Goal: Task Accomplishment & Management: Manage account settings

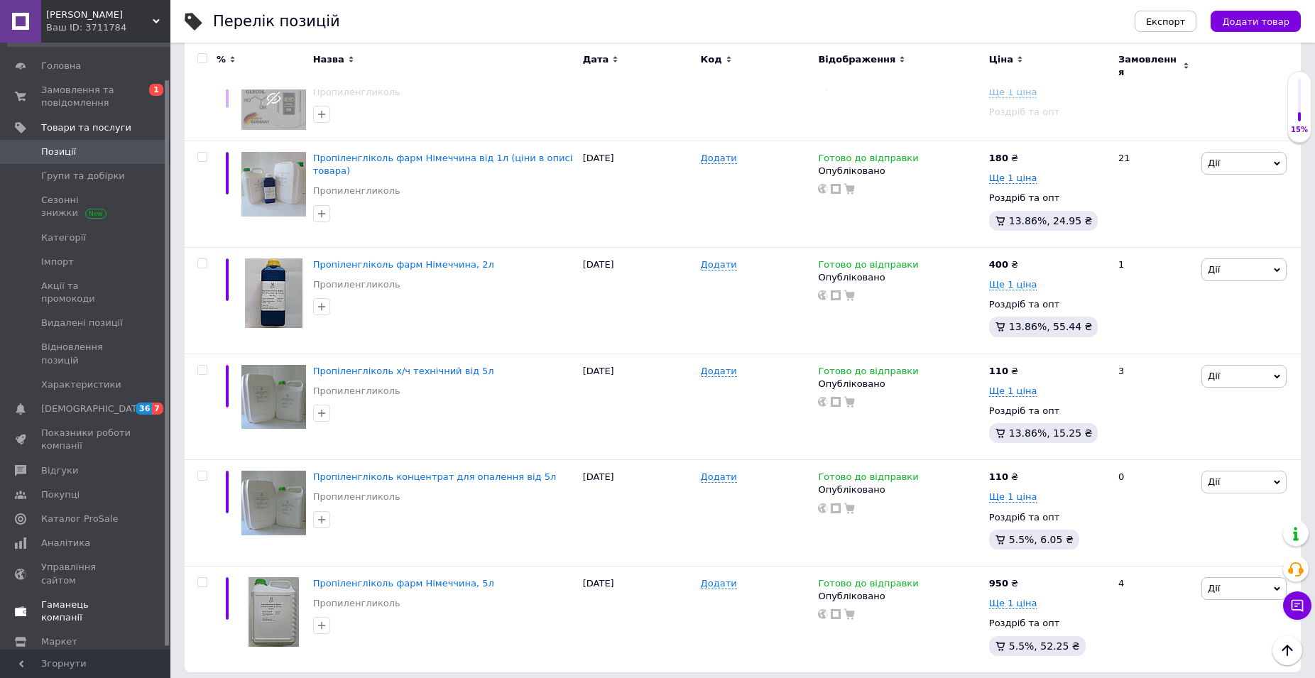
scroll to position [43, 0]
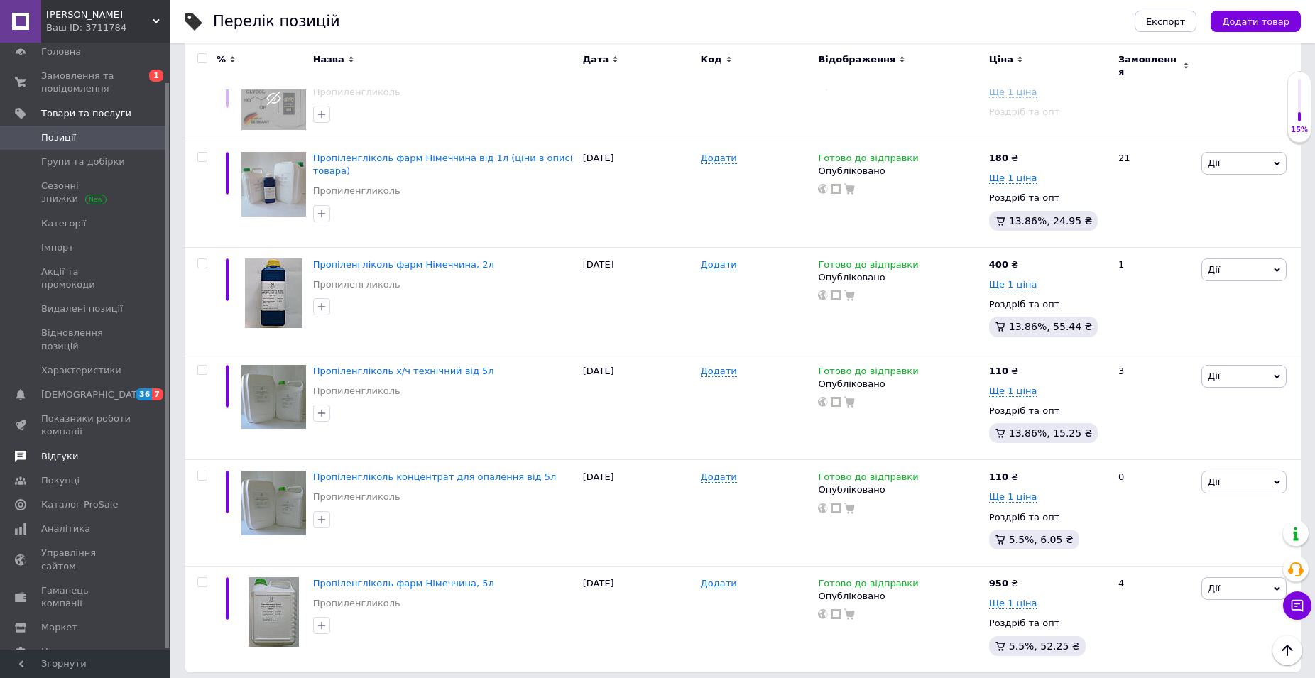
click at [60, 444] on link "Відгуки" at bounding box center [91, 456] width 182 height 24
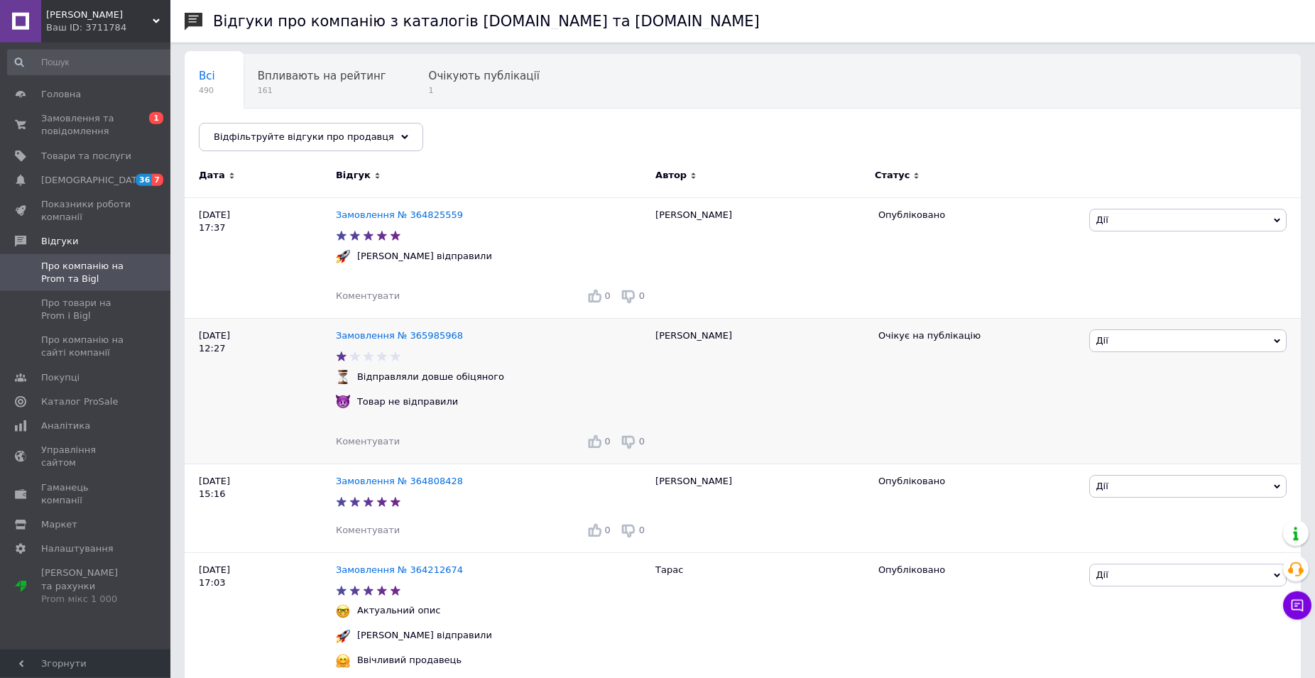
scroll to position [145, 0]
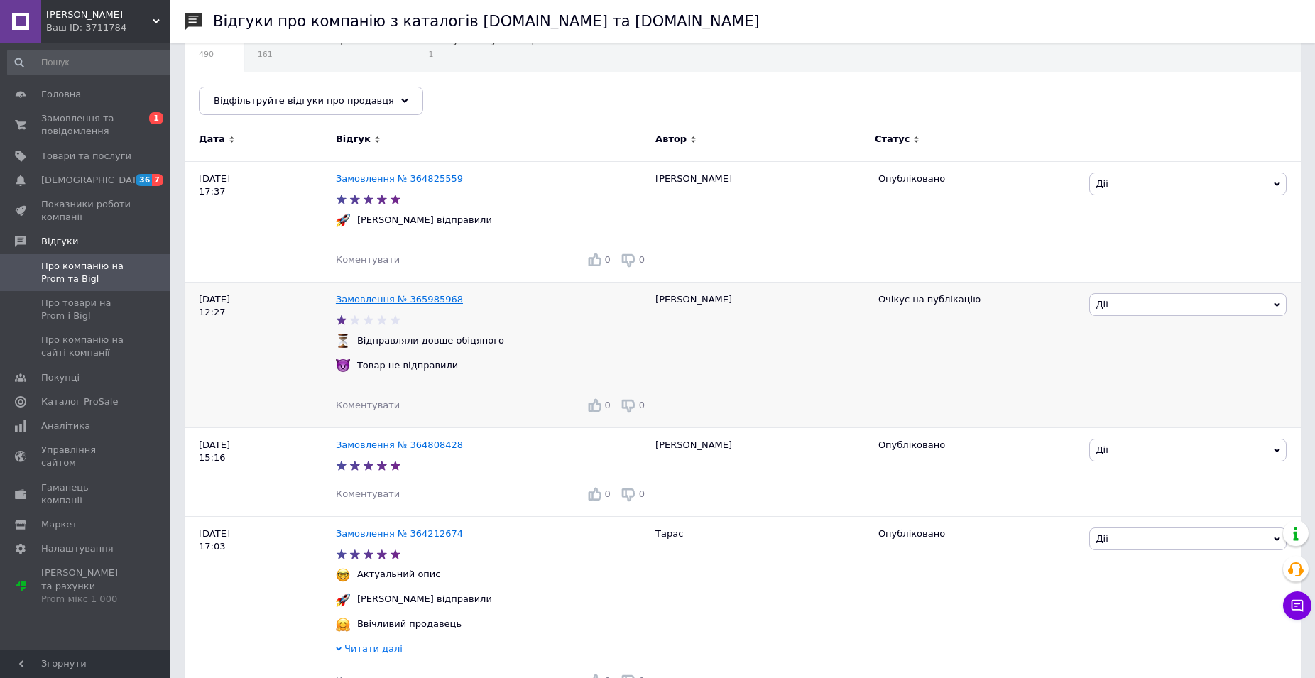
click at [395, 301] on link "Замовлення № 365985968" at bounding box center [399, 299] width 127 height 11
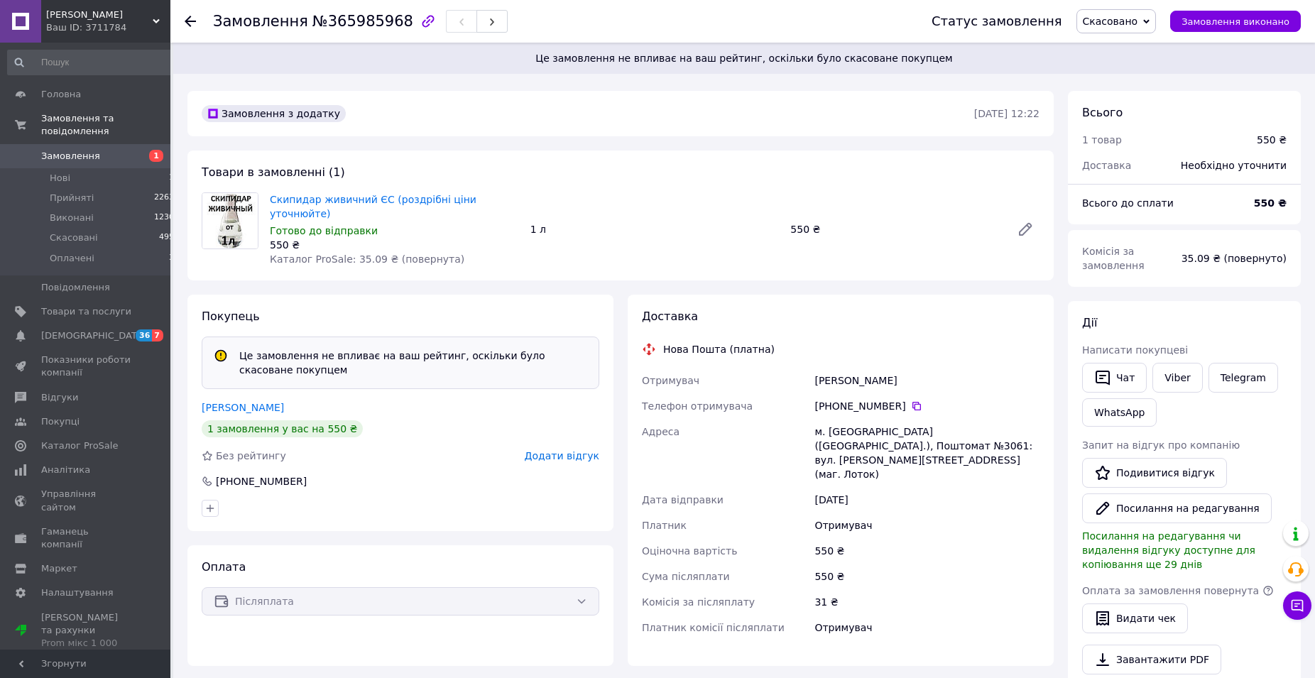
click at [68, 150] on span "Замовлення" at bounding box center [70, 156] width 59 height 13
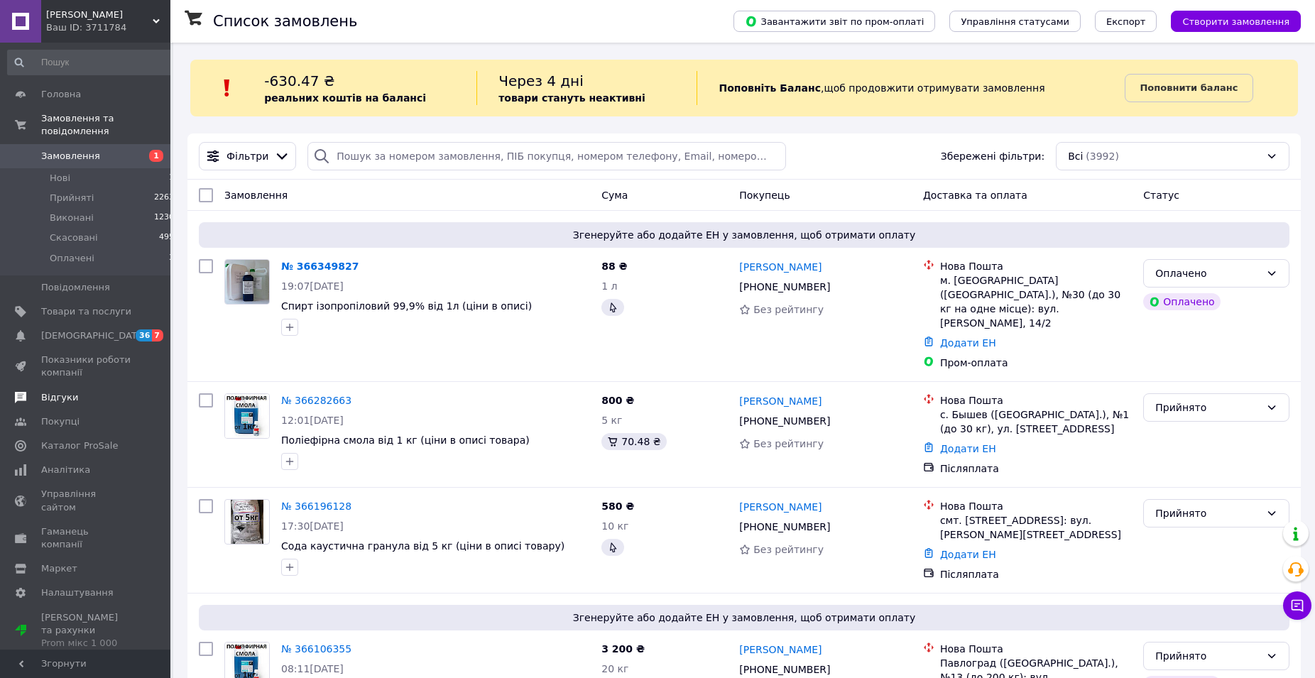
click at [29, 386] on link "Відгуки" at bounding box center [91, 398] width 182 height 24
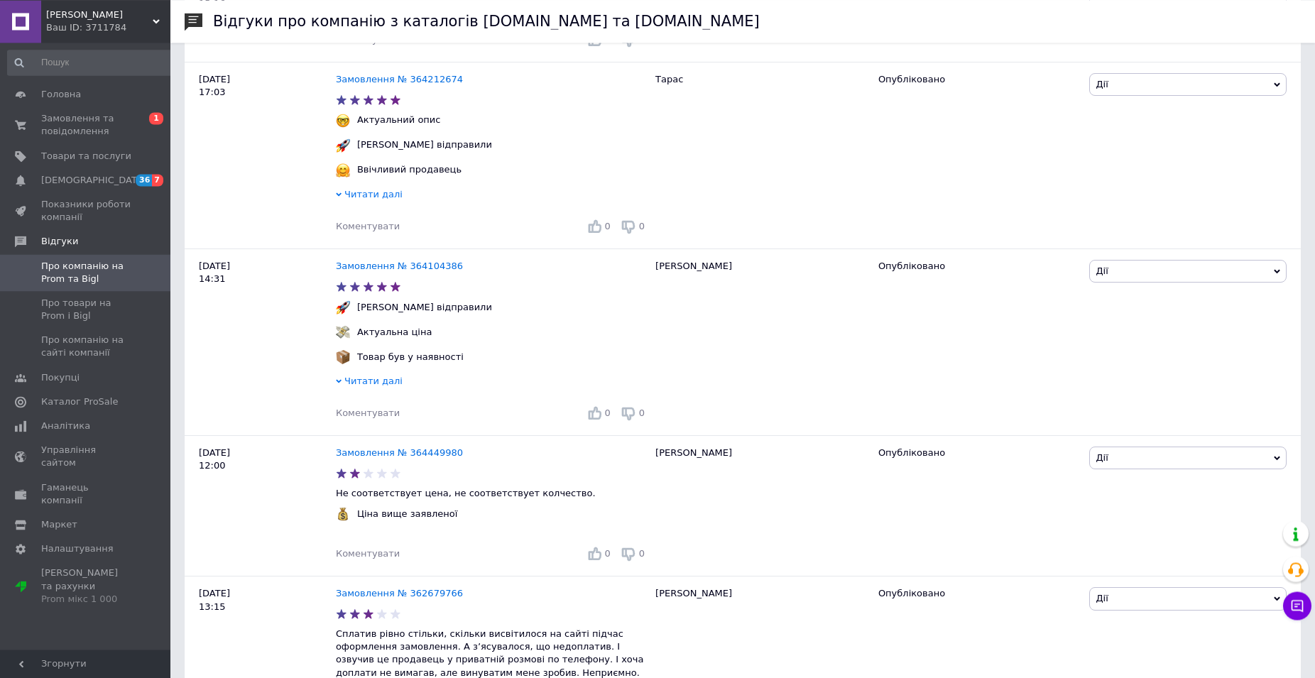
scroll to position [724, 0]
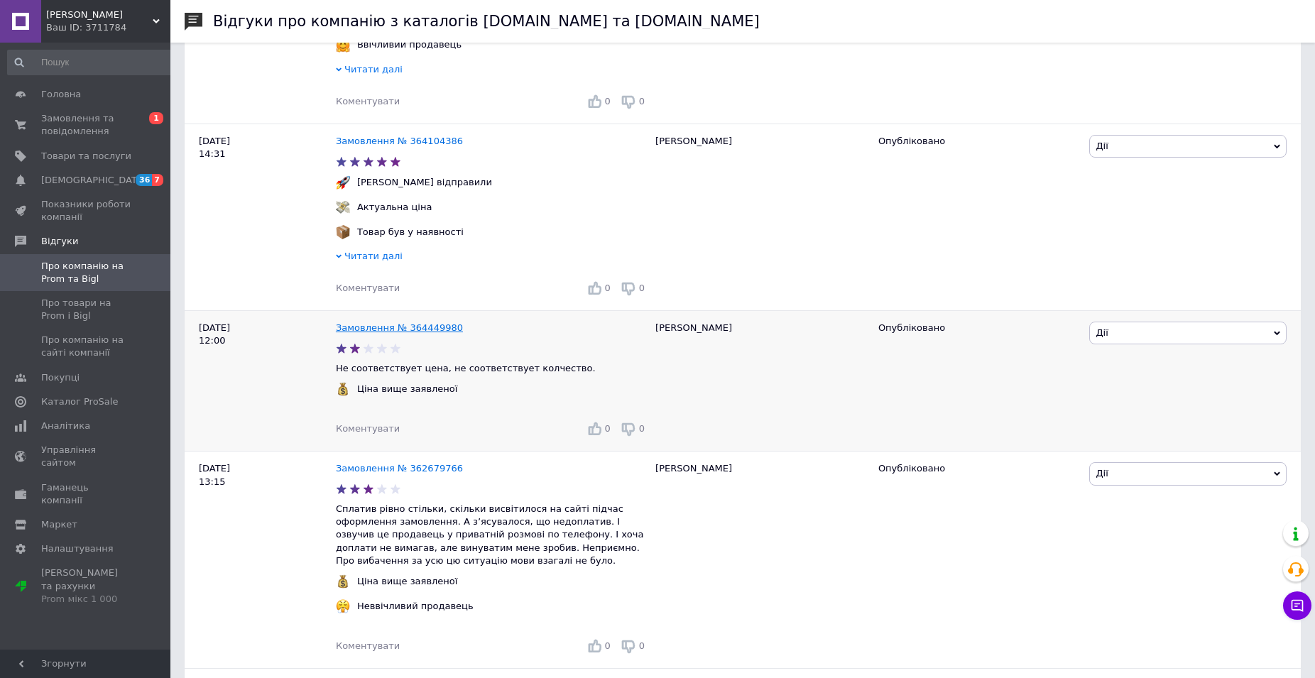
click at [404, 333] on link "Замовлення № 364449980" at bounding box center [399, 327] width 127 height 11
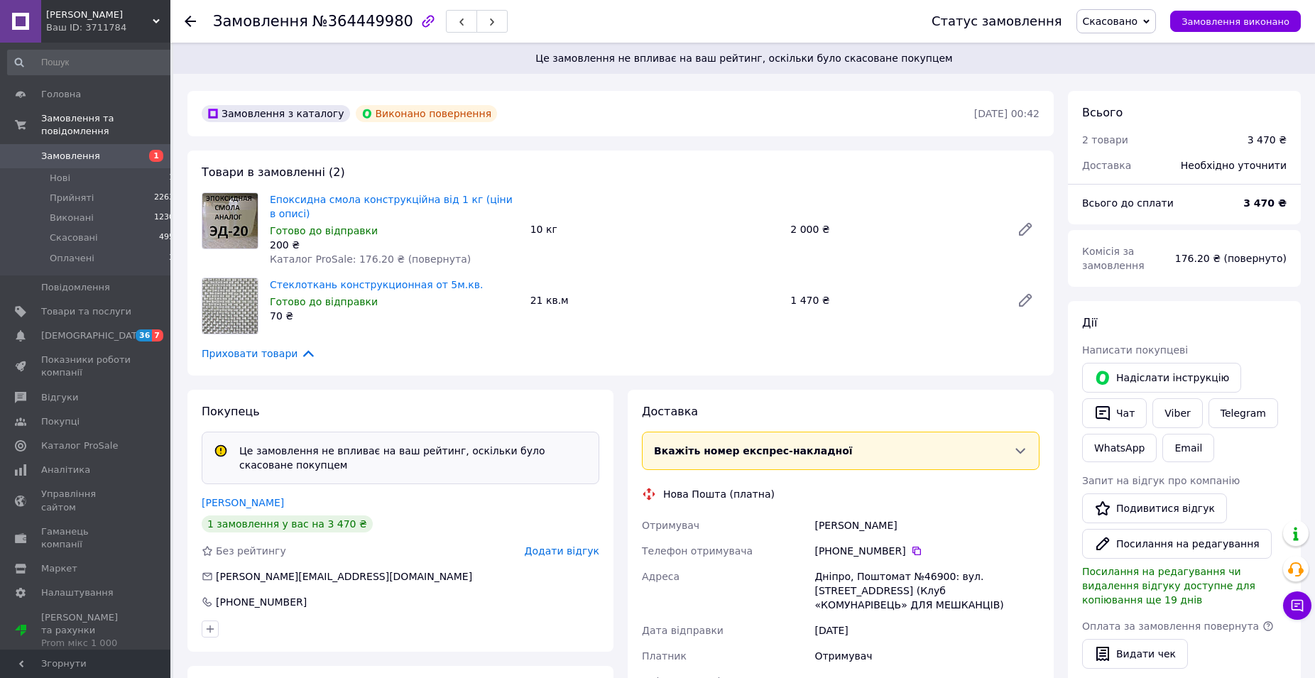
drag, startPoint x: 831, startPoint y: 535, endPoint x: 895, endPoint y: 535, distance: 63.9
click at [895, 544] on div "[PHONE_NUMBER]" at bounding box center [926, 551] width 225 height 14
copy div "0 99 347 48 25"
click at [55, 391] on span "Відгуки" at bounding box center [59, 397] width 37 height 13
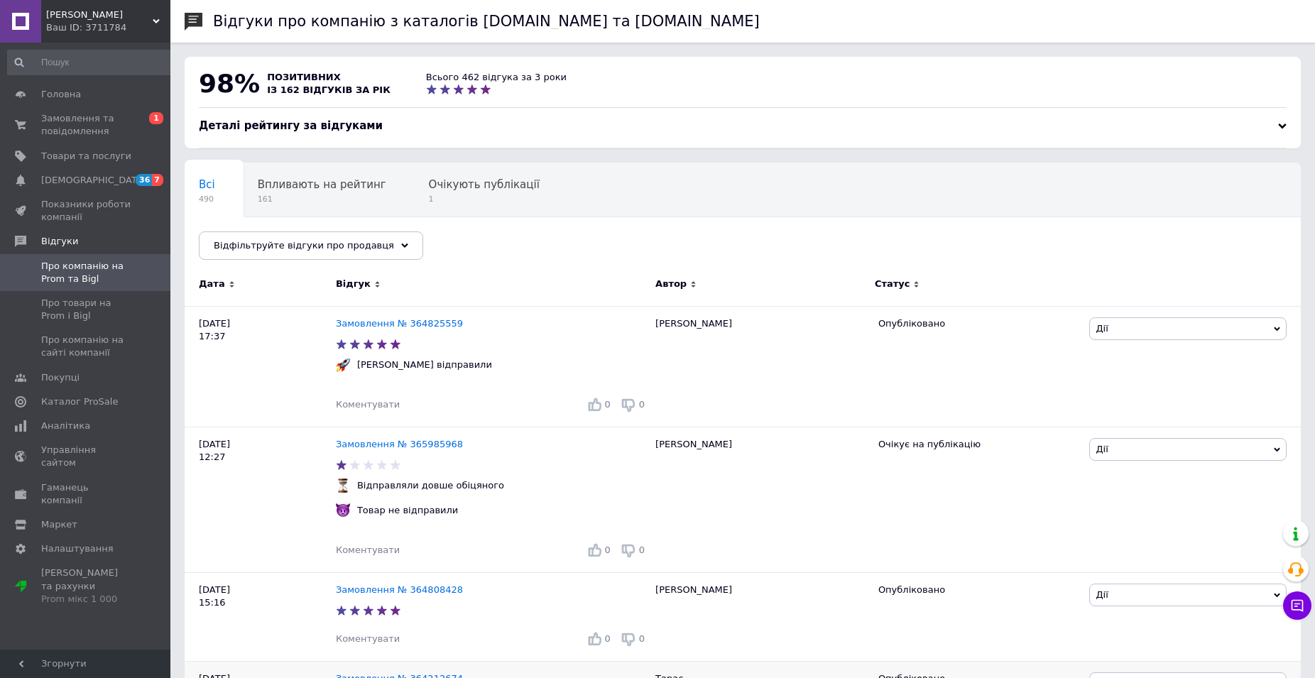
scroll to position [797, 0]
